Goal: Task Accomplishment & Management: Manage account settings

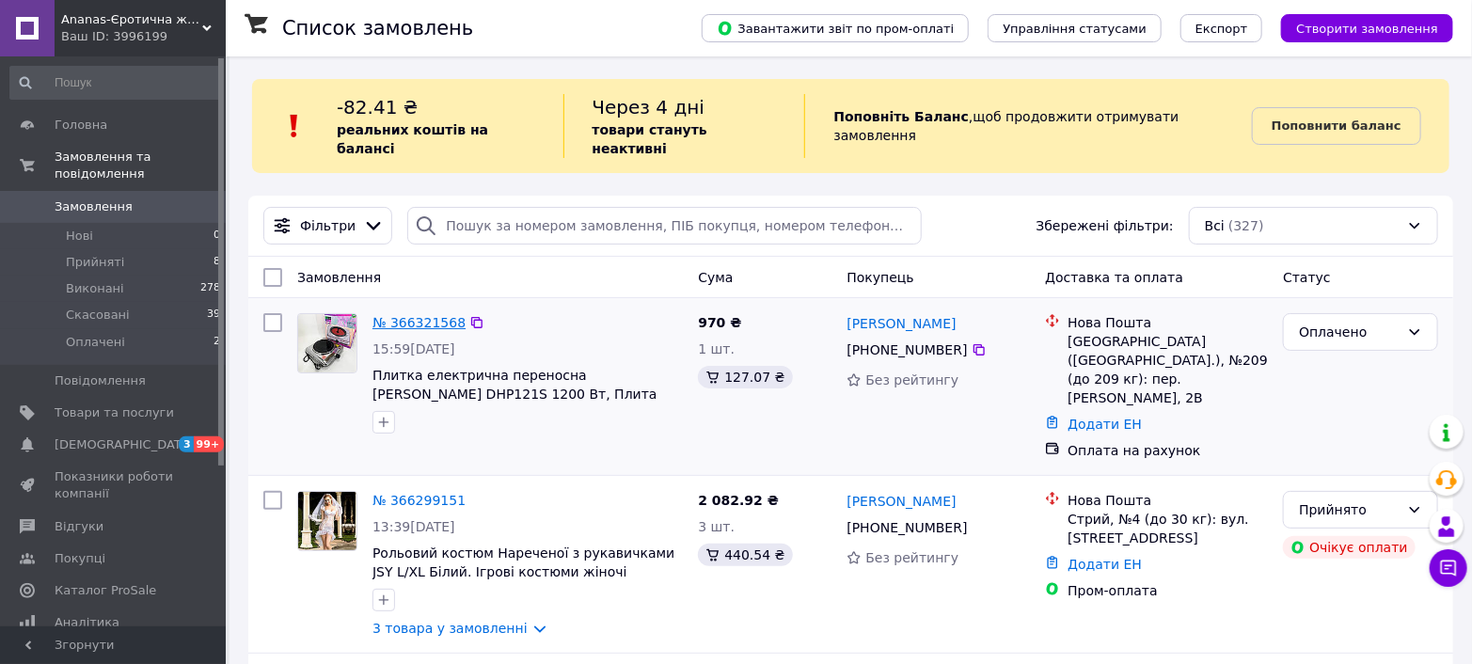
click at [413, 315] on link "№ 366321568" at bounding box center [418, 322] width 93 height 15
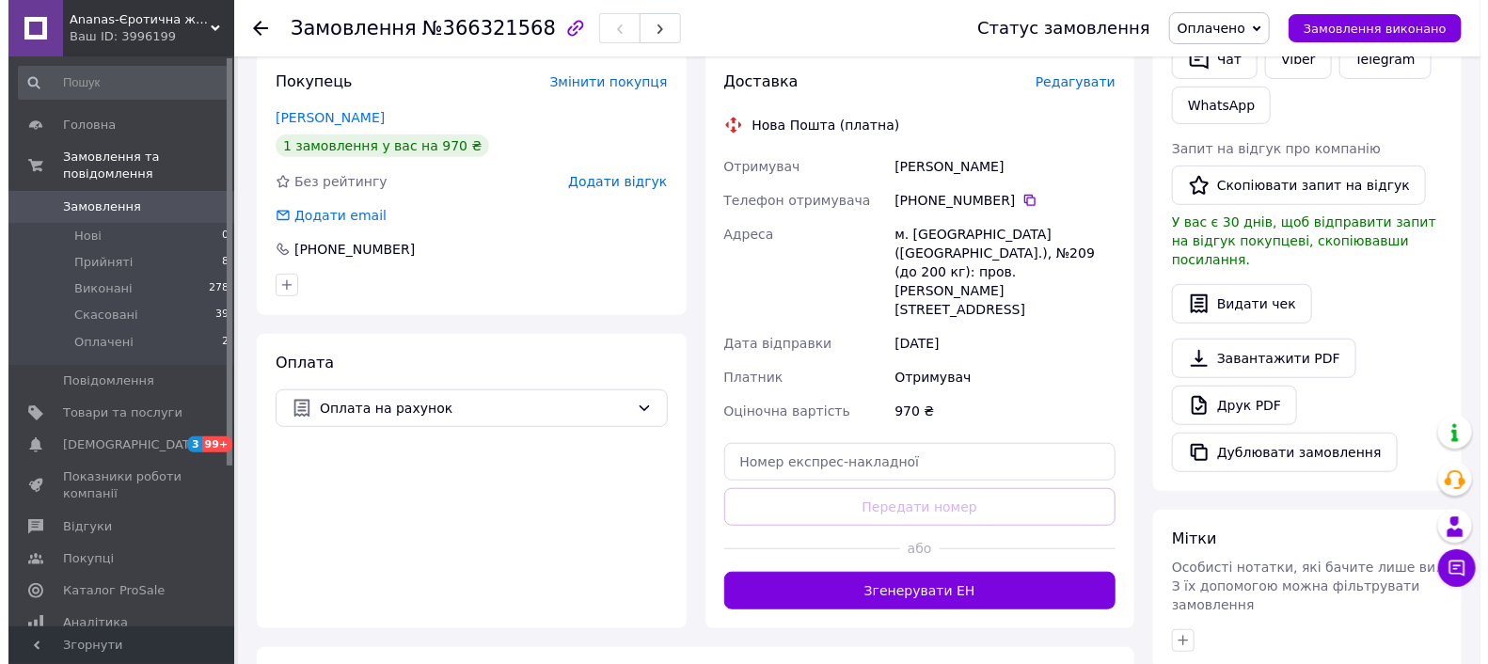
scroll to position [418, 0]
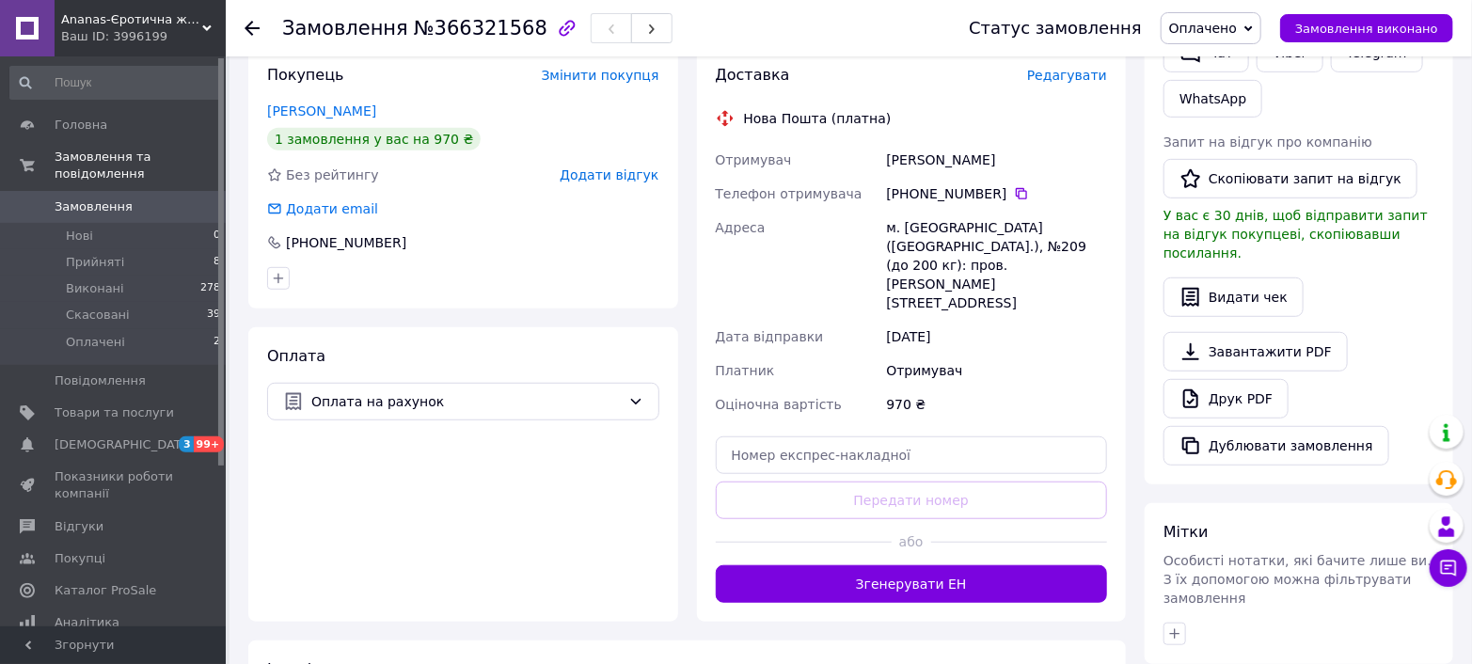
click at [1072, 73] on span "Редагувати" at bounding box center [1067, 75] width 80 height 15
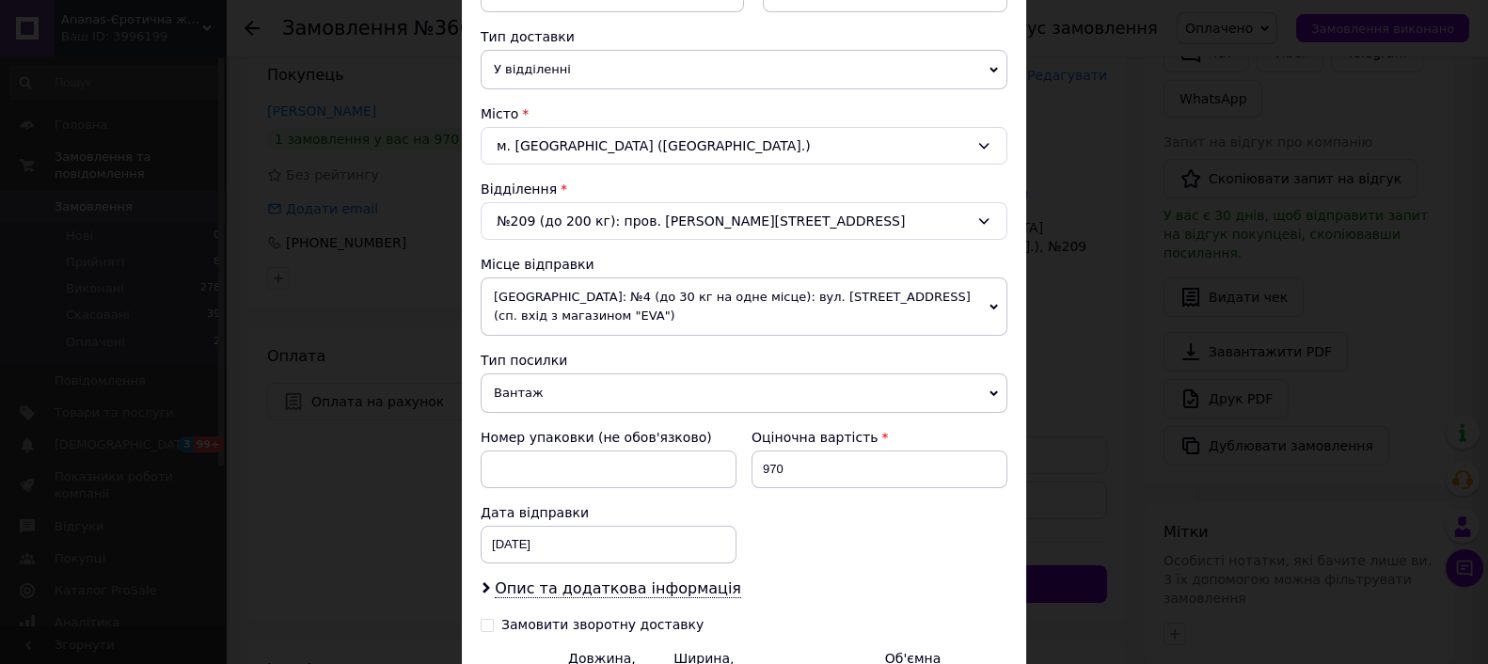
click at [592, 304] on span "[GEOGRAPHIC_DATA]: №4 (до 30 кг на одне місце): вул. [STREET_ADDRESS] (сп. вхід…" at bounding box center [744, 306] width 527 height 58
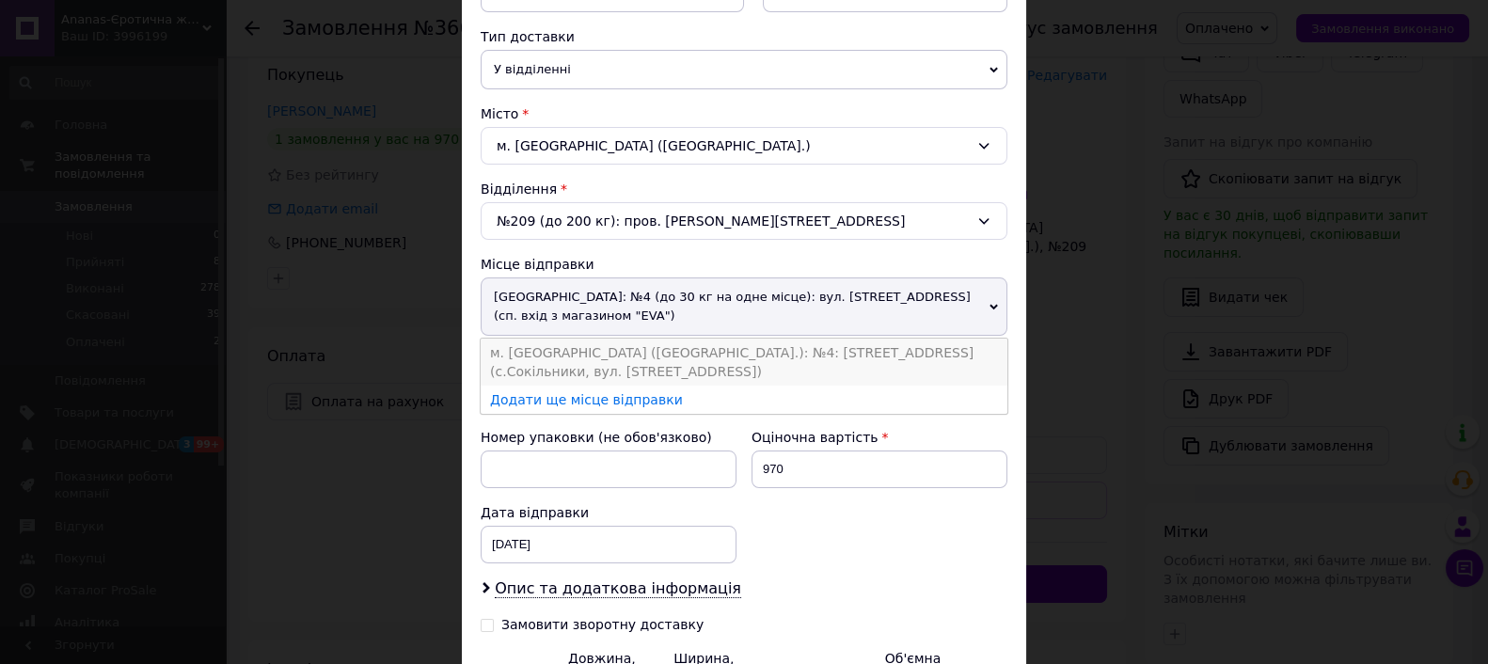
click at [607, 351] on li "м. [GEOGRAPHIC_DATA] ([GEOGRAPHIC_DATA].): №4: [STREET_ADDRESS] (с.Сокільники, …" at bounding box center [744, 362] width 527 height 47
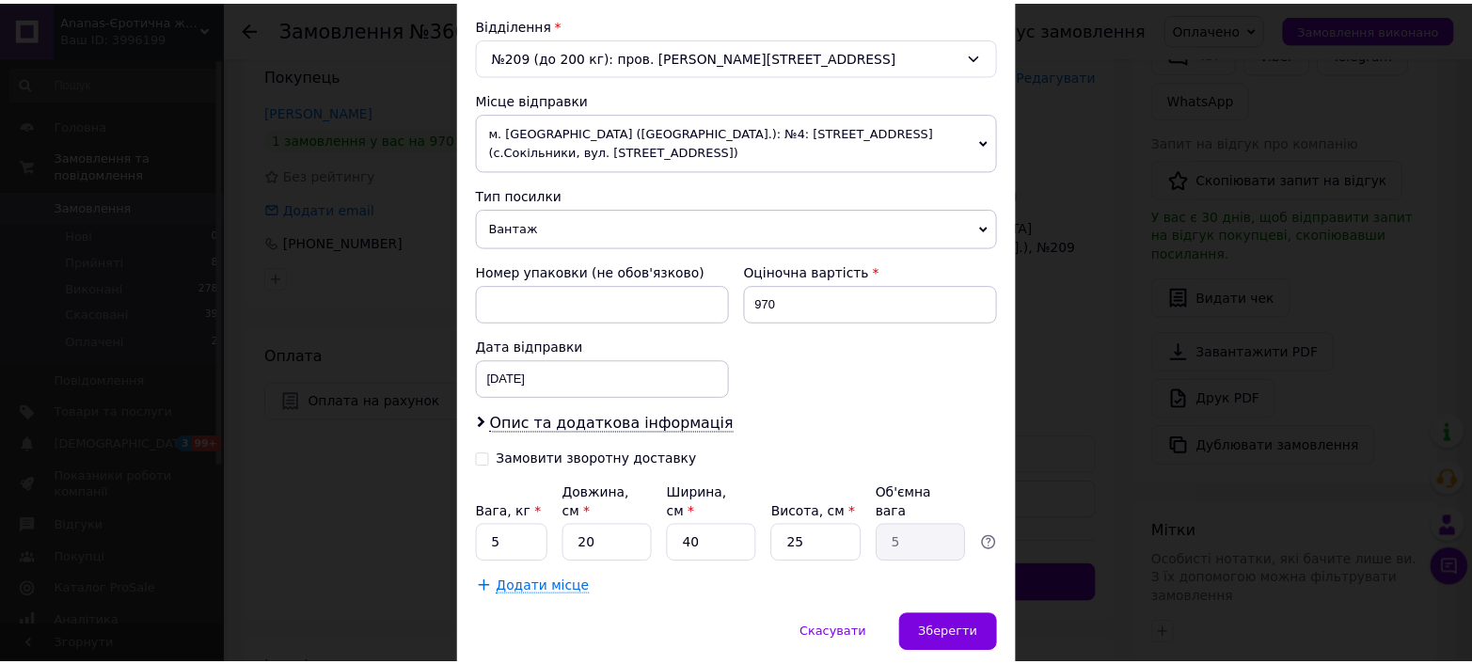
scroll to position [633, 0]
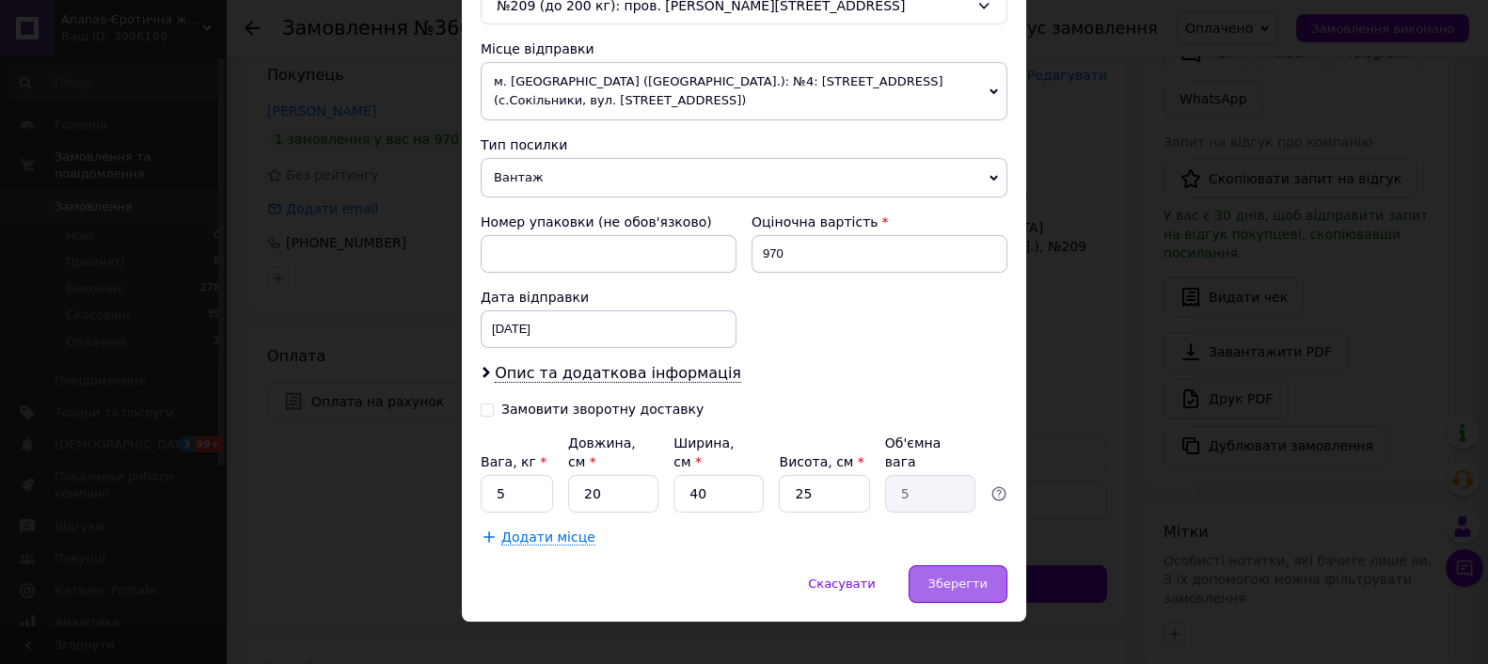
click at [970, 576] on span "Зберегти" at bounding box center [957, 583] width 59 height 14
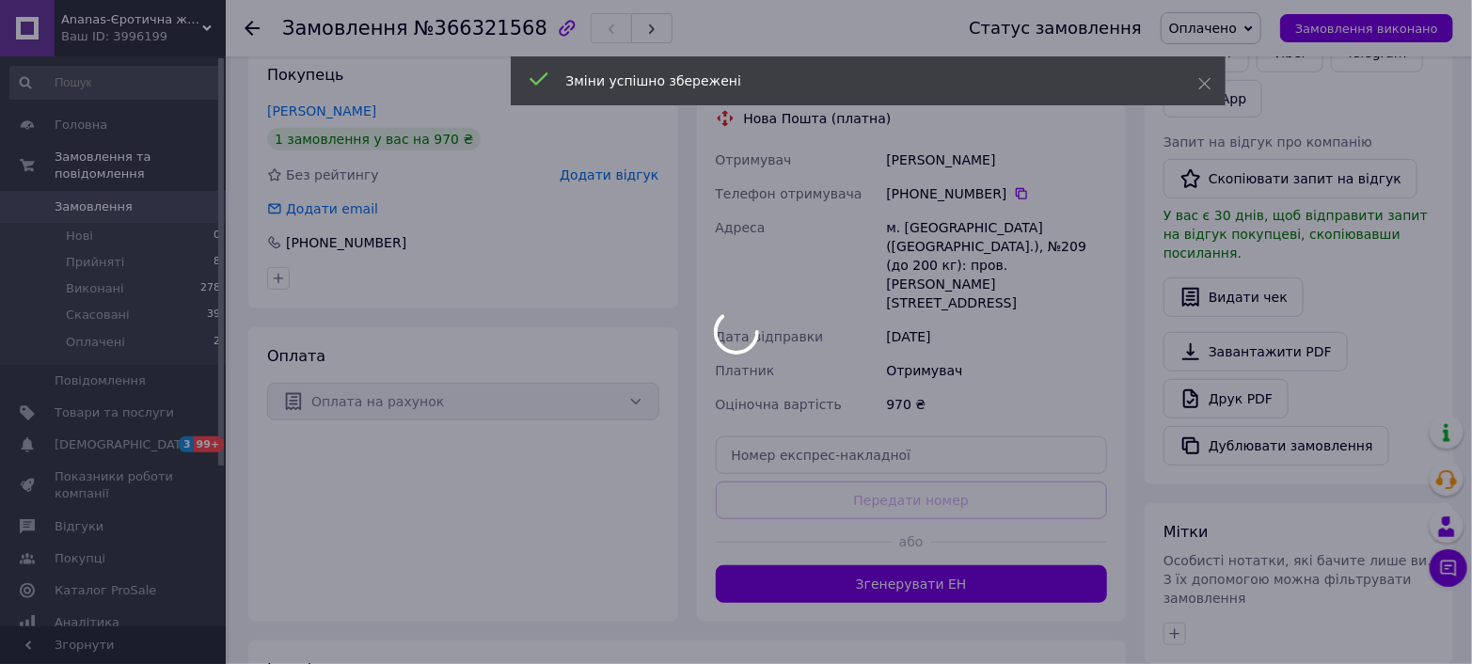
scroll to position [522, 0]
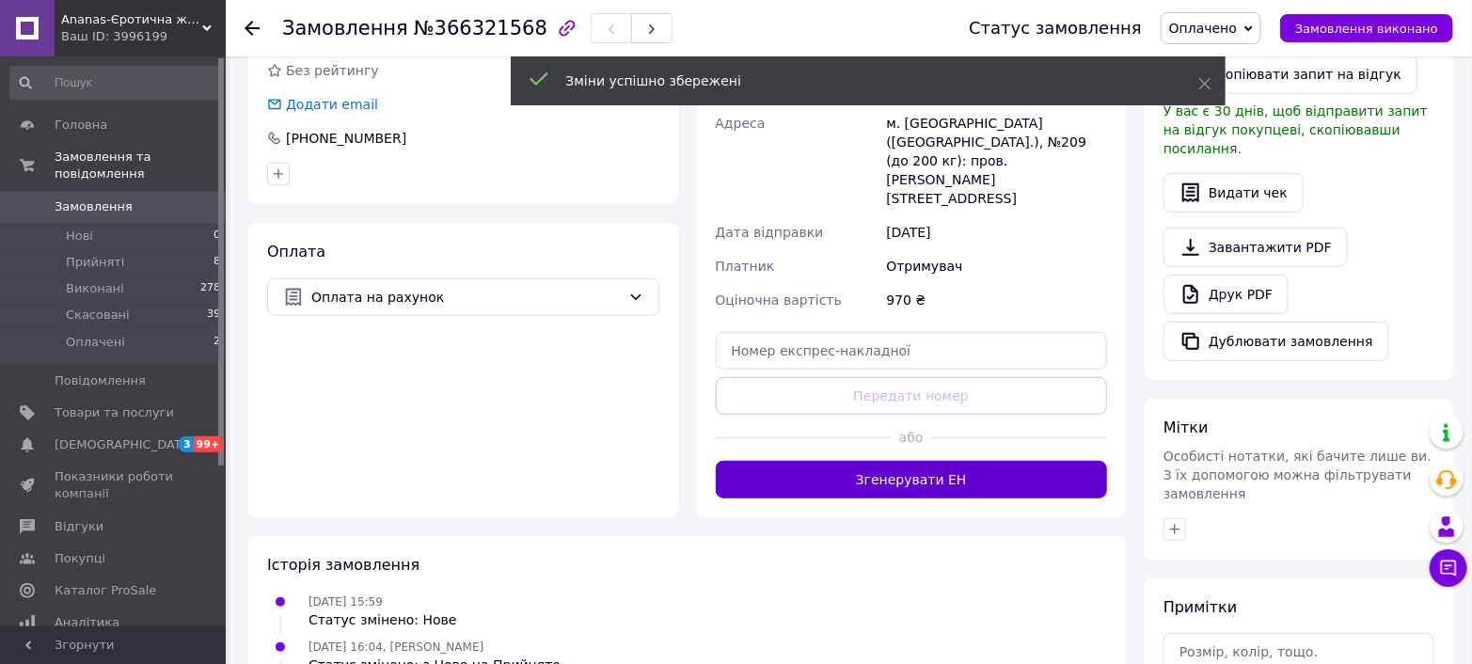
click at [871, 461] on button "Згенерувати ЕН" at bounding box center [912, 480] width 392 height 38
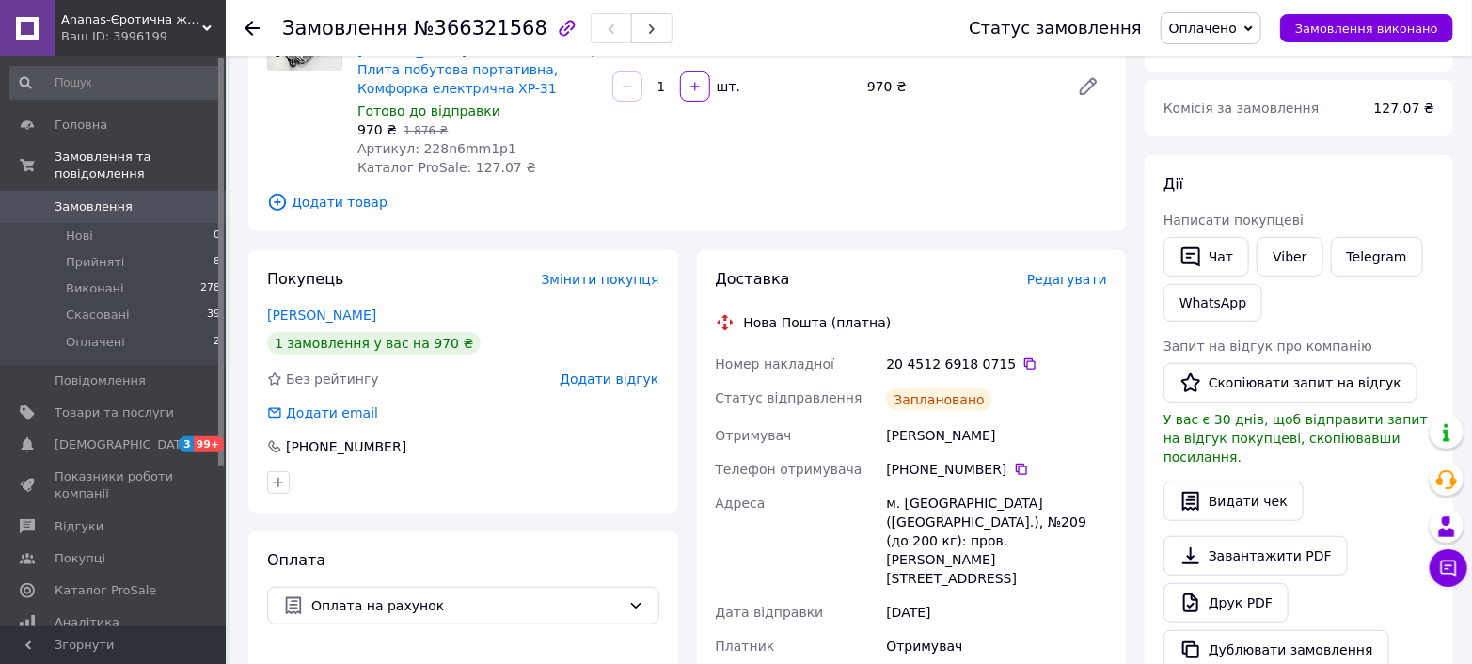
scroll to position [209, 0]
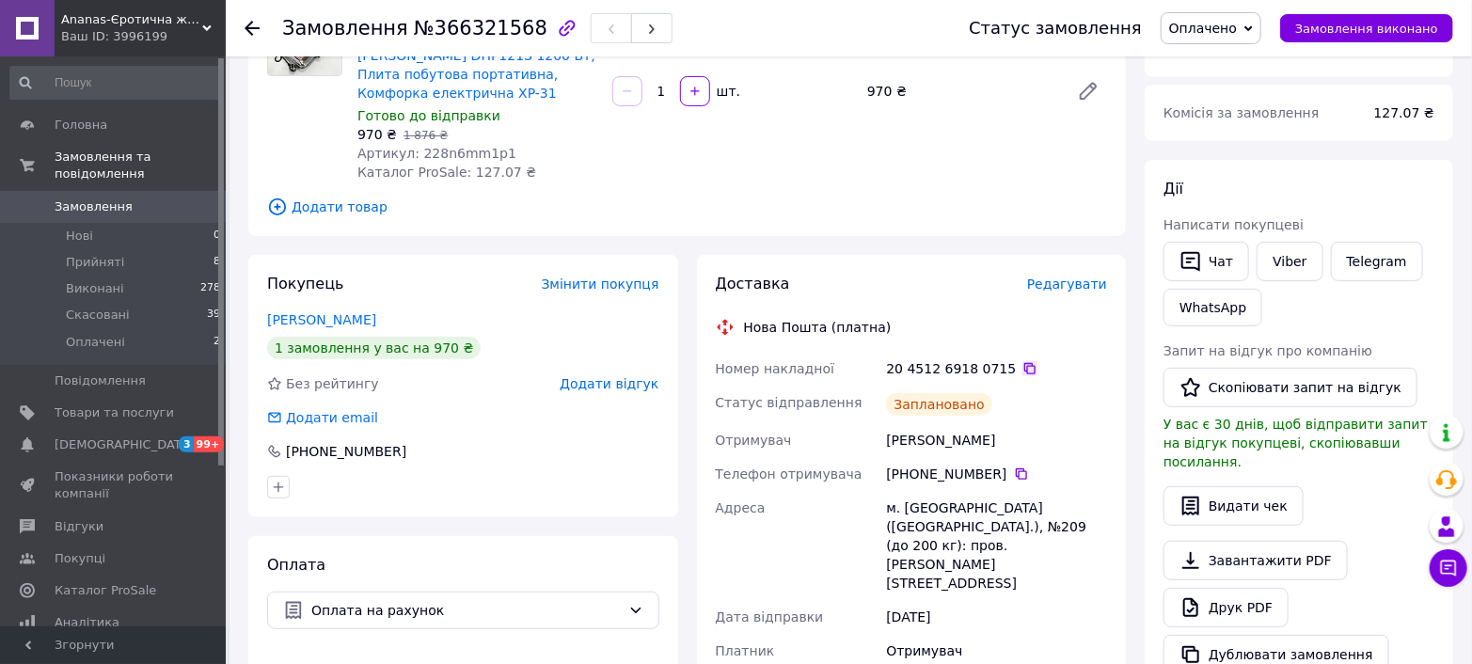
click at [1022, 369] on icon at bounding box center [1029, 368] width 15 height 15
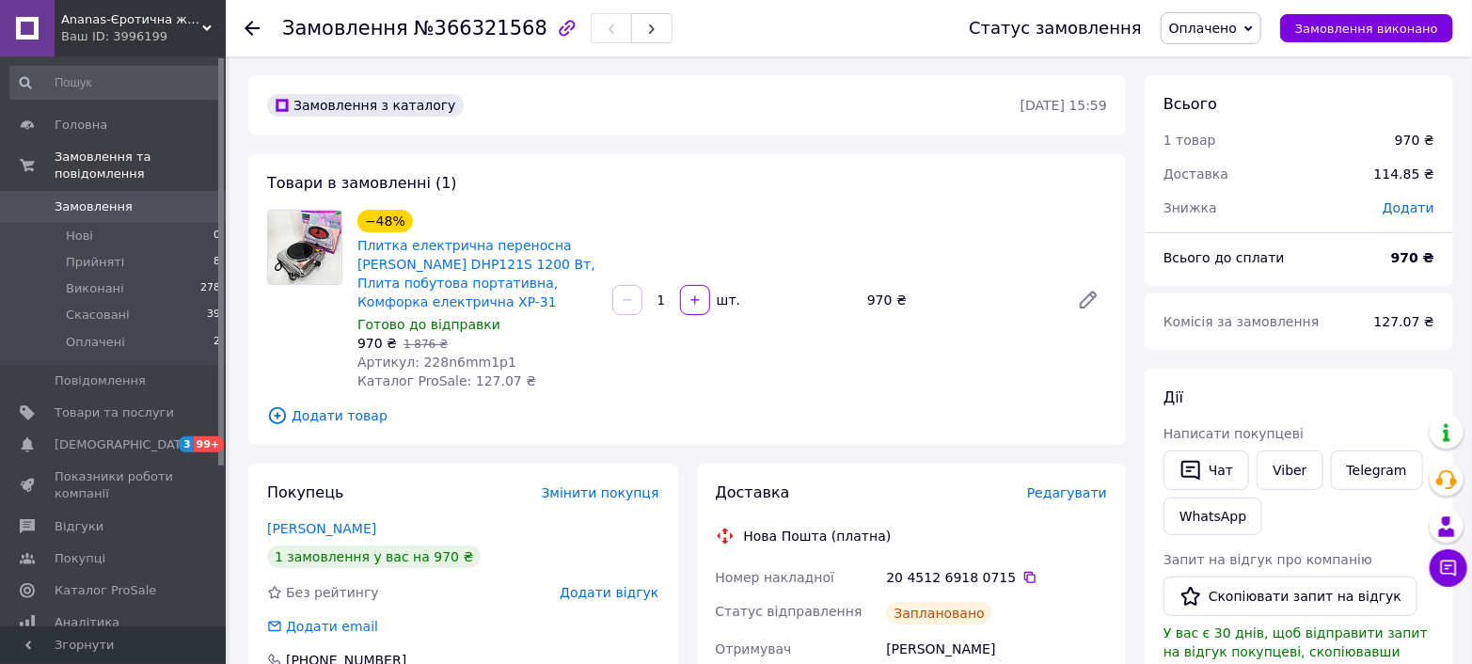
scroll to position [418, 0]
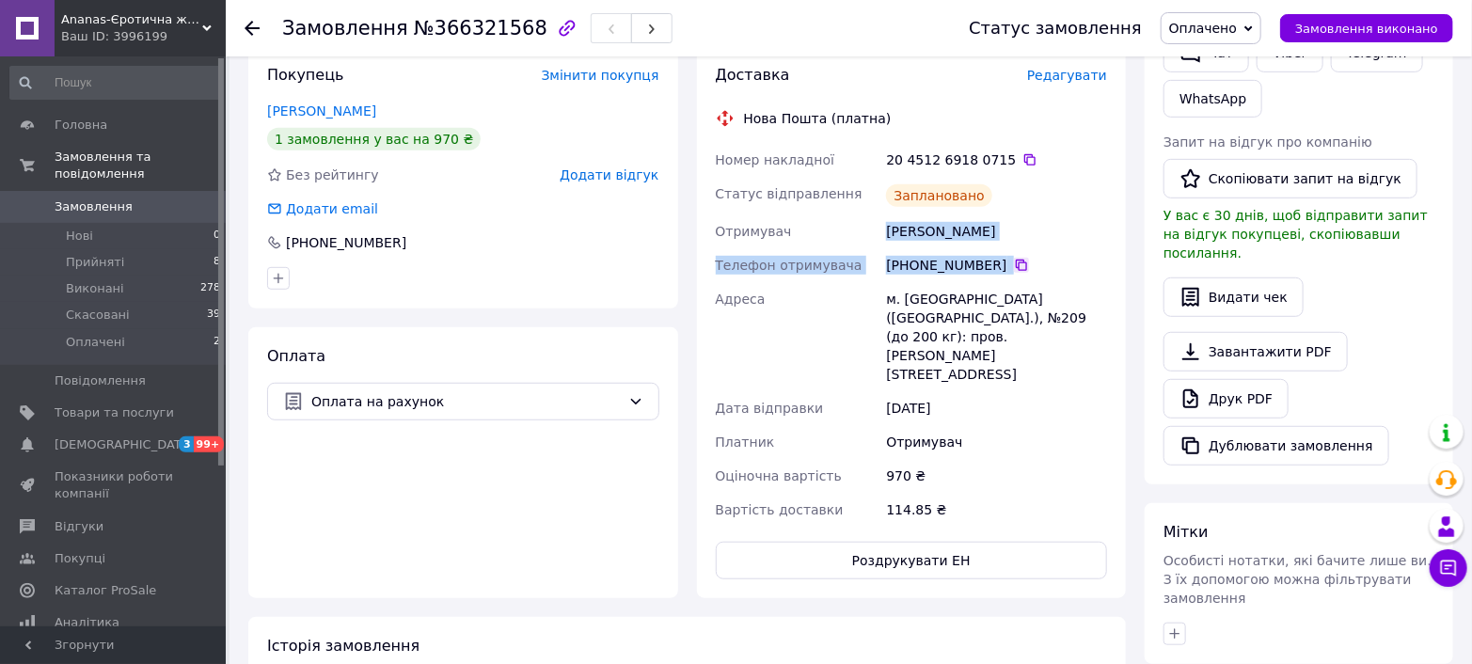
drag, startPoint x: 870, startPoint y: 235, endPoint x: 1004, endPoint y: 272, distance: 139.4
click at [1004, 272] on div "Номер накладної 20 4512 6918 0715   Статус відправлення Заплановано Отримувач […" at bounding box center [912, 335] width 400 height 384
copy div "Отримувач [PERSON_NAME] Телефон отримувача [PHONE_NUMBER]"
